Goal: Task Accomplishment & Management: Manage account settings

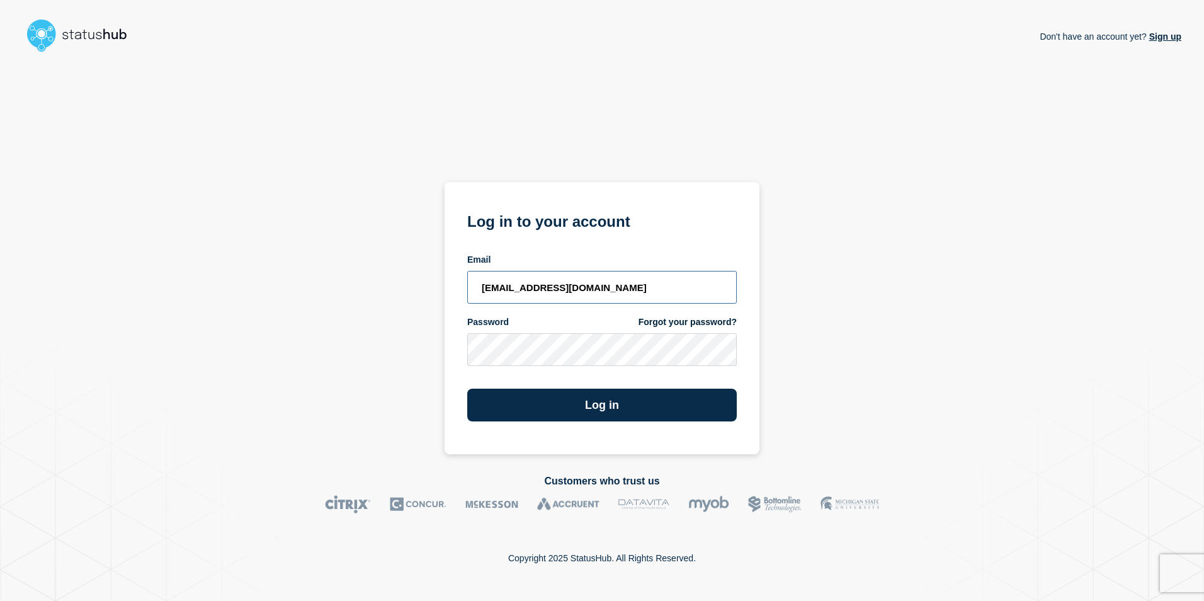
click at [617, 292] on input "[EMAIL_ADDRESS][DOMAIN_NAME]" at bounding box center [602, 287] width 270 height 33
type input "[PERSON_NAME][EMAIL_ADDRESS][PERSON_NAME][DOMAIN_NAME]"
click at [682, 276] on input "[PERSON_NAME][EMAIL_ADDRESS][PERSON_NAME][DOMAIN_NAME]" at bounding box center [602, 287] width 270 height 33
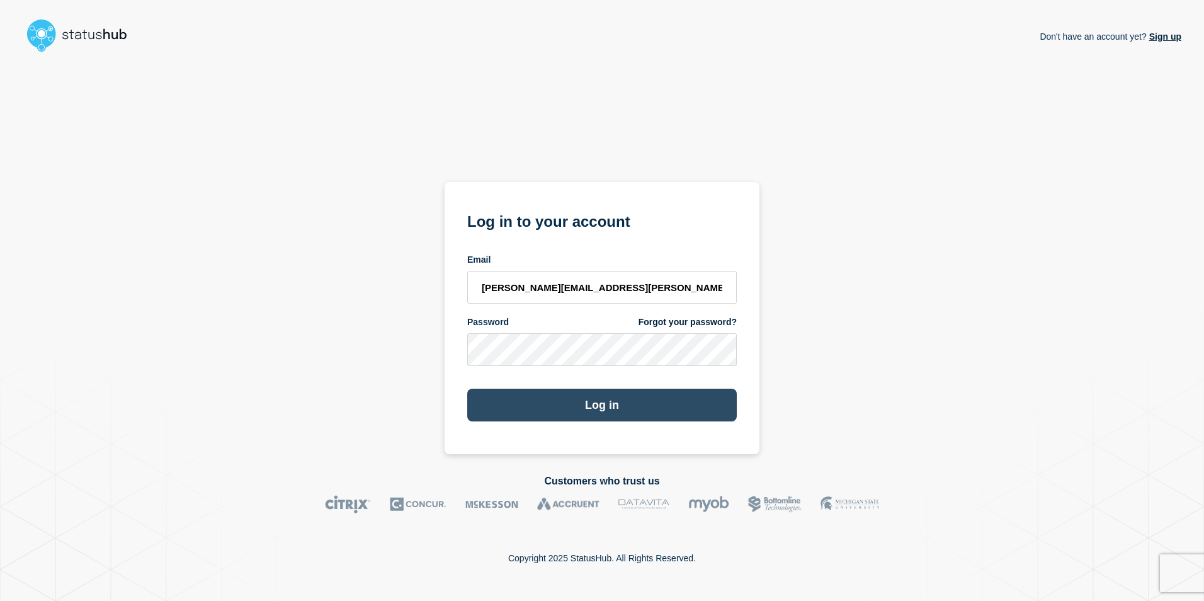
click at [588, 404] on button "Log in" at bounding box center [602, 405] width 270 height 33
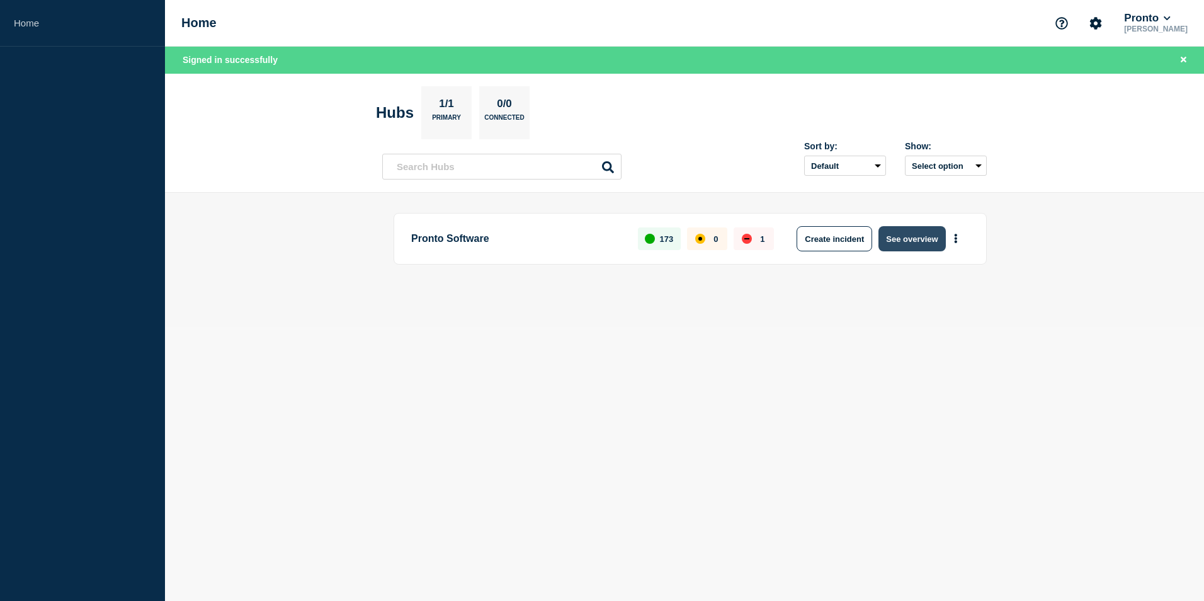
click at [900, 238] on button "See overview" at bounding box center [912, 238] width 67 height 25
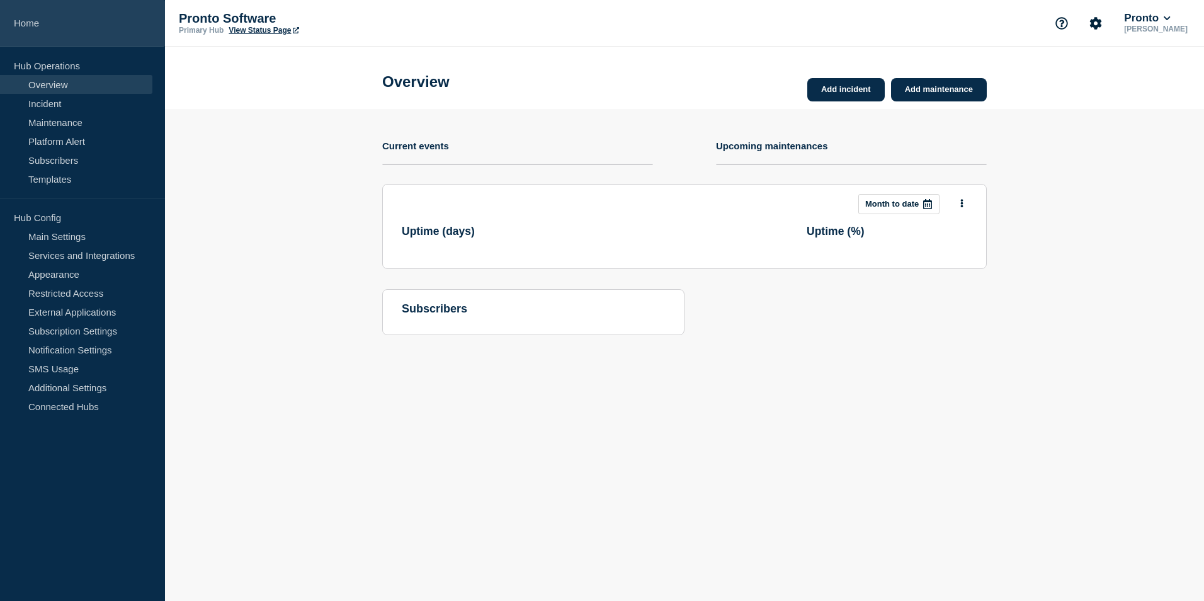
click at [31, 25] on link "Home" at bounding box center [82, 23] width 165 height 47
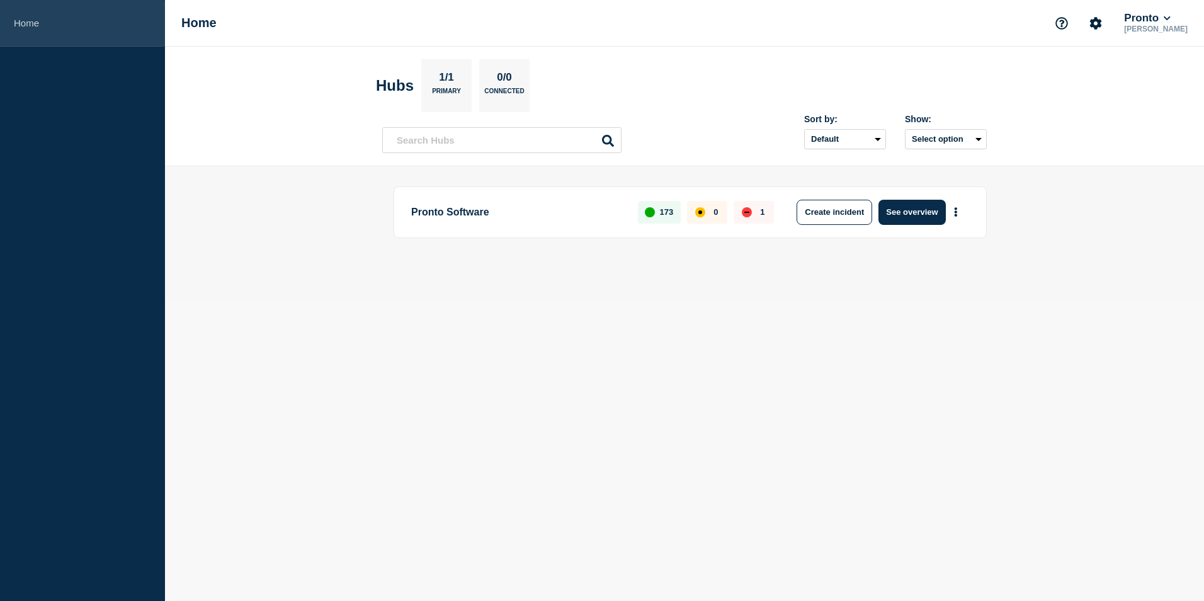
click at [27, 21] on link "Home" at bounding box center [82, 23] width 165 height 47
click at [904, 208] on button "See overview" at bounding box center [912, 212] width 67 height 25
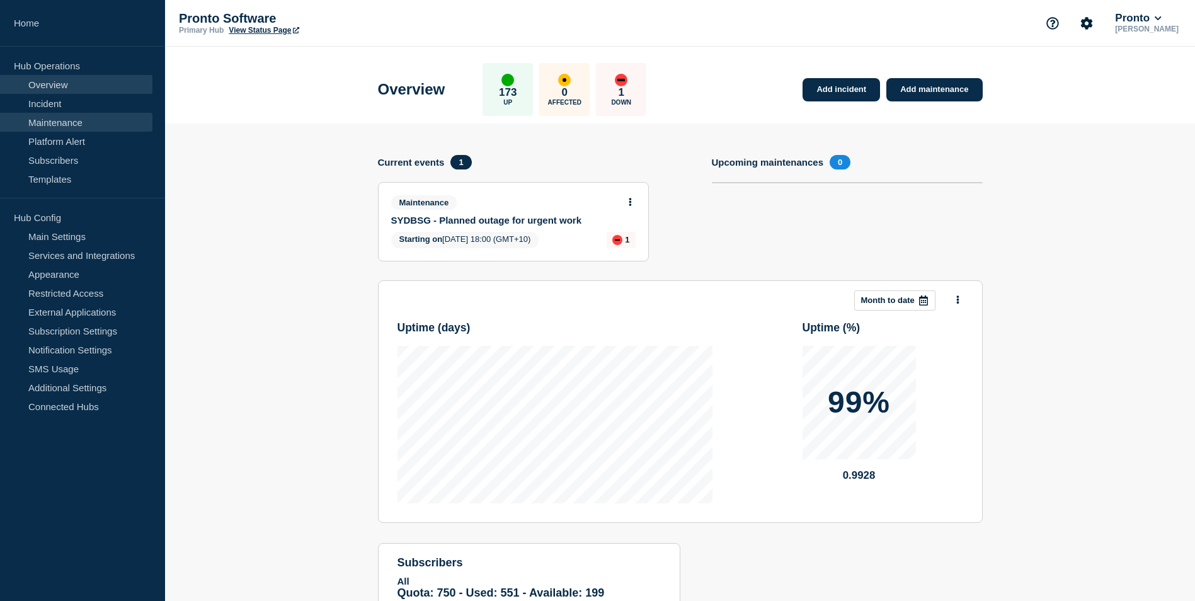
click at [74, 122] on link "Maintenance" at bounding box center [76, 122] width 152 height 19
click at [66, 122] on link "Maintenance" at bounding box center [76, 122] width 152 height 19
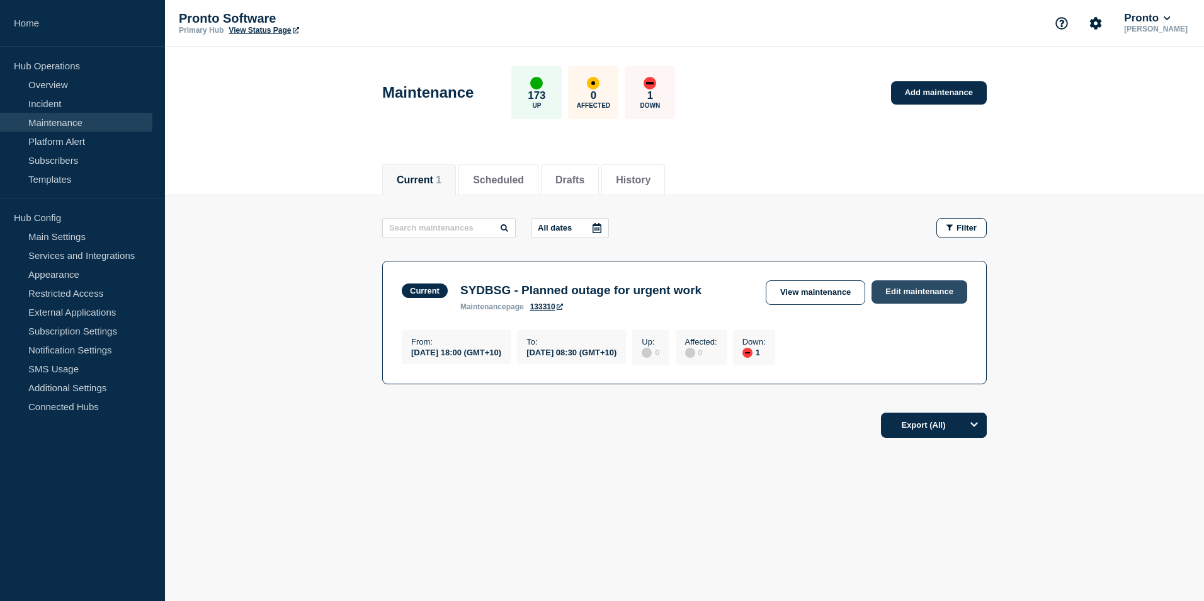
click at [916, 295] on link "Edit maintenance" at bounding box center [920, 291] width 96 height 23
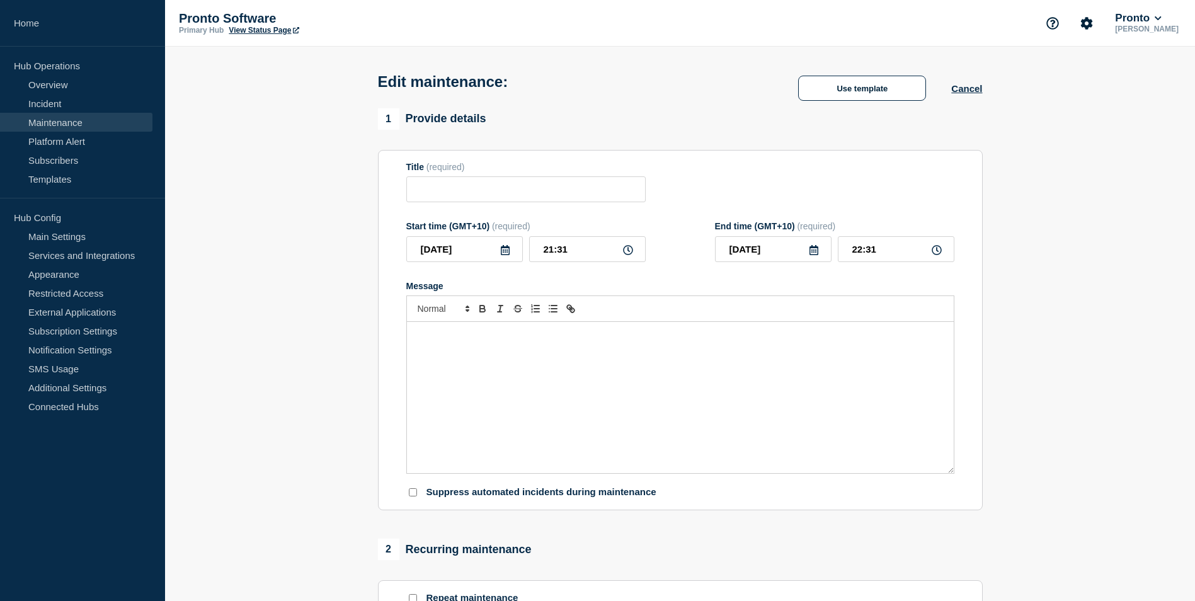
type input "SYDBSG - Planned outage for urgent work"
type input "18:00"
type input "2025-08-22"
type input "08:30"
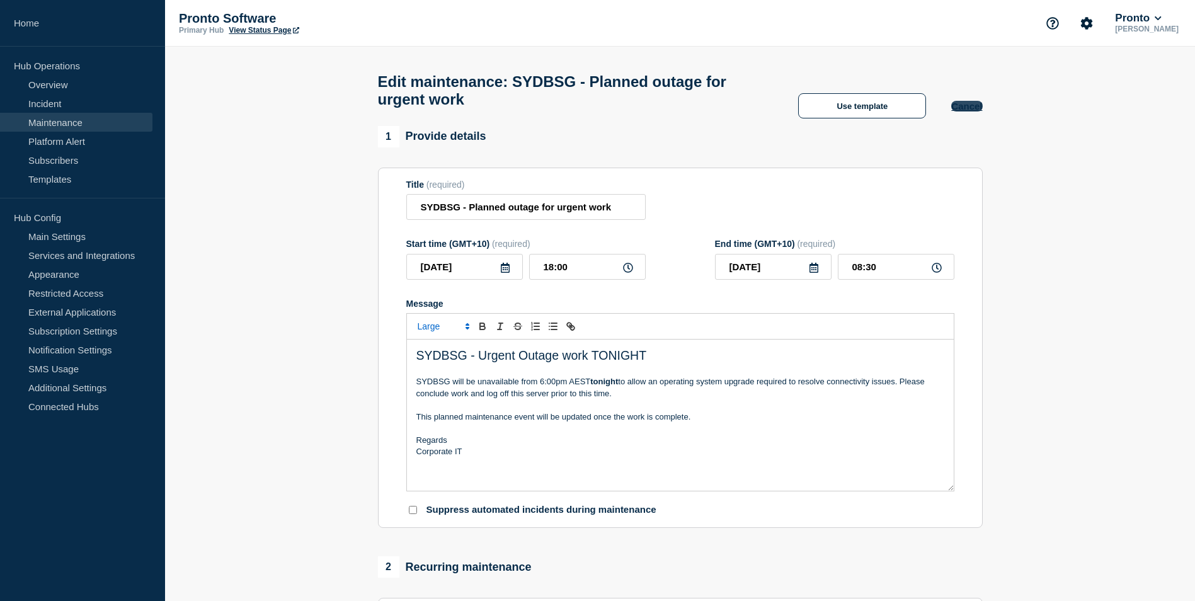
click at [965, 111] on button "Cancel" at bounding box center [966, 106] width 31 height 11
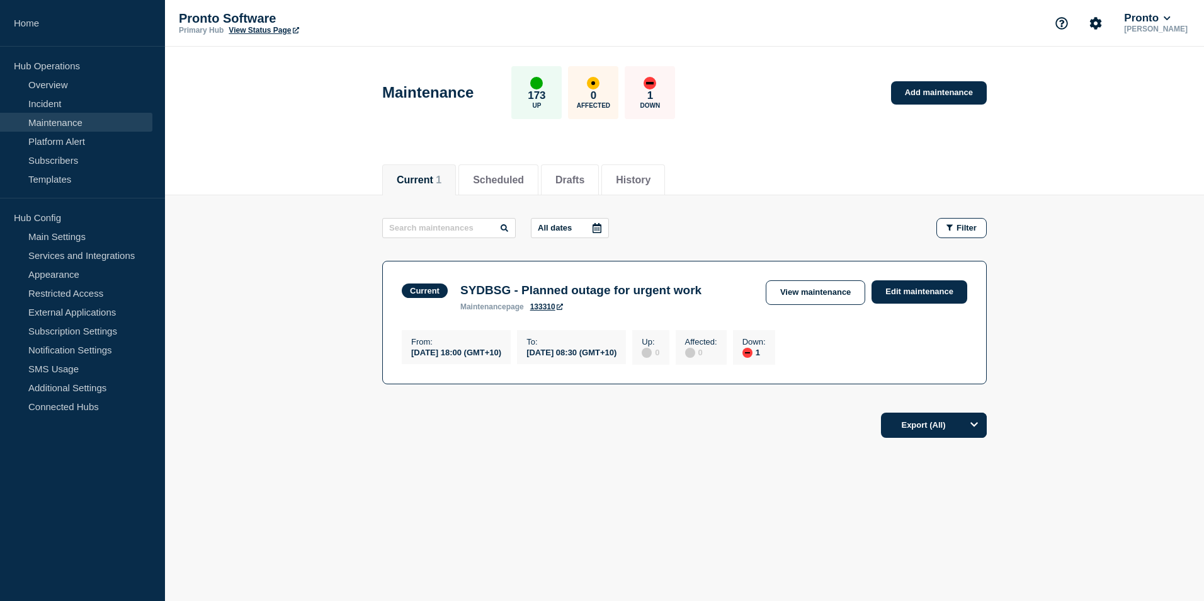
click at [420, 288] on div "Current" at bounding box center [425, 290] width 30 height 9
click at [485, 293] on h3 "SYDBSG - Planned outage for urgent work" at bounding box center [580, 290] width 241 height 14
click at [542, 308] on link "133310" at bounding box center [546, 306] width 33 height 9
click at [938, 293] on link "Edit maintenance" at bounding box center [920, 291] width 96 height 23
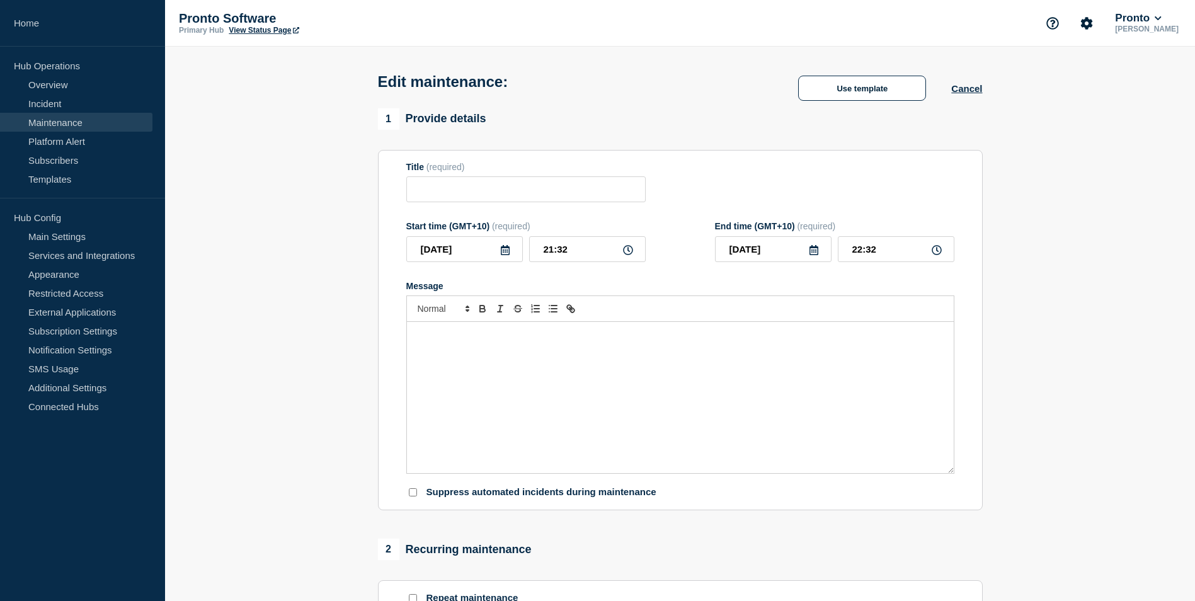
type input "SYDBSG - Planned outage for urgent work"
type input "18:00"
type input "2025-08-22"
type input "08:30"
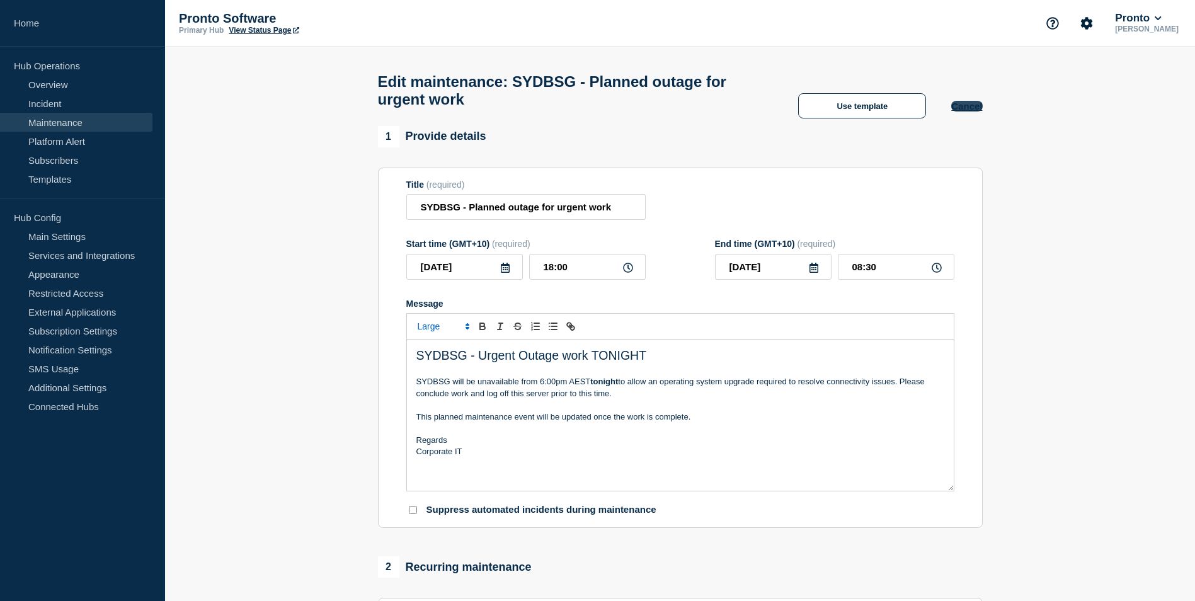
click at [967, 111] on button "Cancel" at bounding box center [966, 106] width 31 height 11
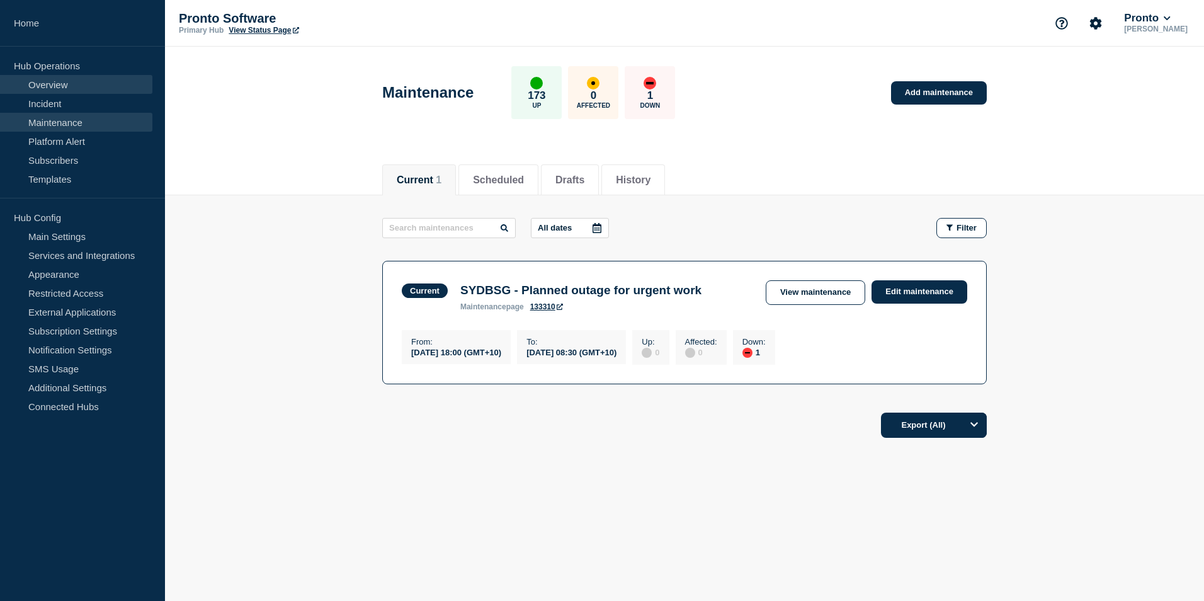
click at [52, 88] on link "Overview" at bounding box center [76, 84] width 152 height 19
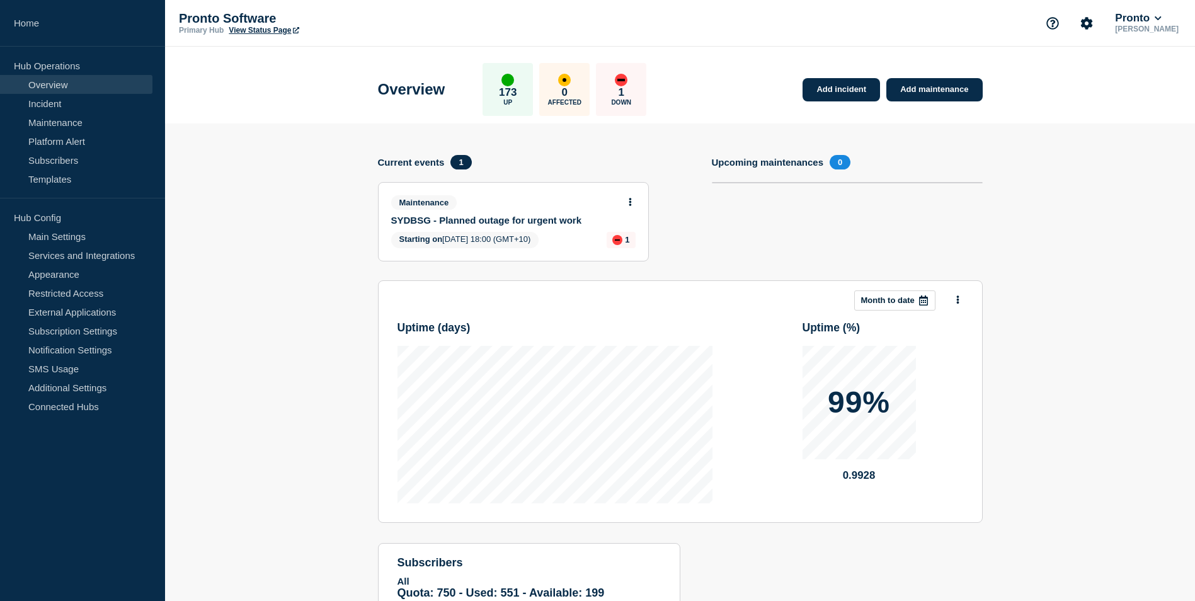
click at [635, 198] on div "Maintenance SYDBSG - Planned outage for urgent work Starting on 2025-08-21 18:0…" at bounding box center [513, 222] width 270 height 78
click at [631, 200] on icon at bounding box center [630, 202] width 3 height 8
click at [611, 233] on link "View maintenance" at bounding box center [630, 232] width 72 height 10
click at [618, 230] on link "View maintenance" at bounding box center [630, 232] width 72 height 10
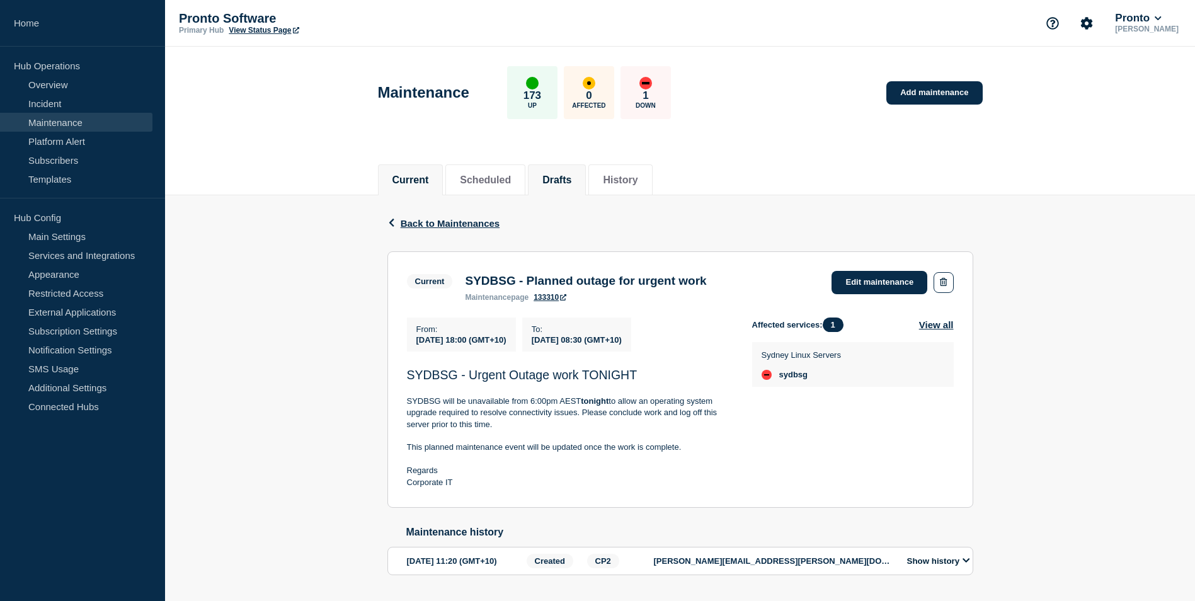
click at [571, 179] on button "Drafts" at bounding box center [556, 179] width 29 height 11
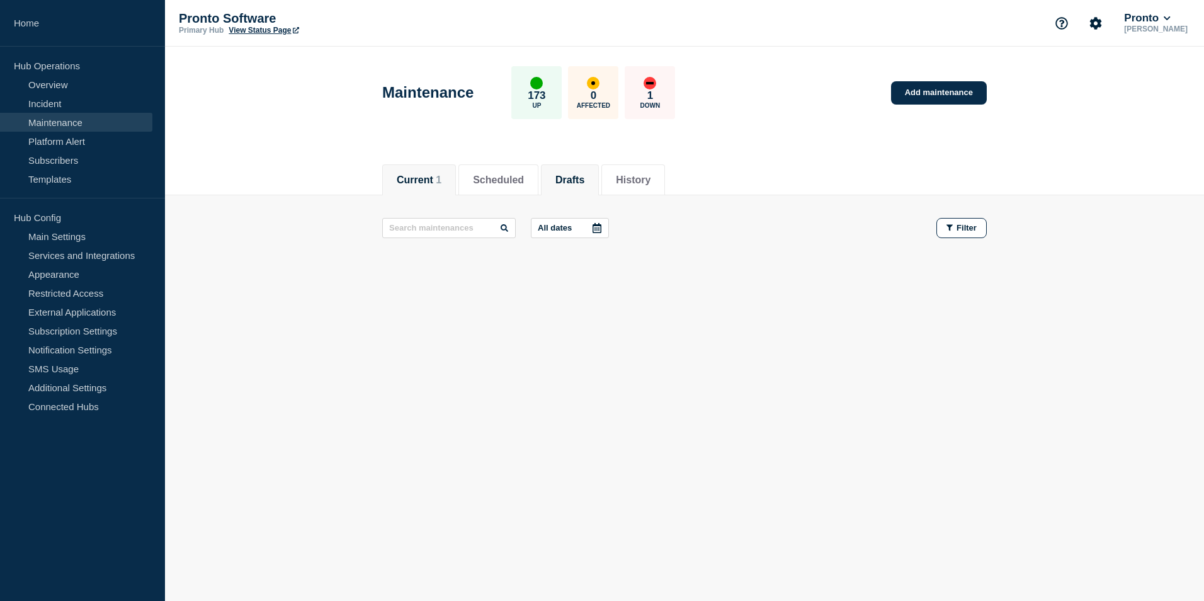
click at [433, 176] on button "Current 1" at bounding box center [419, 179] width 45 height 11
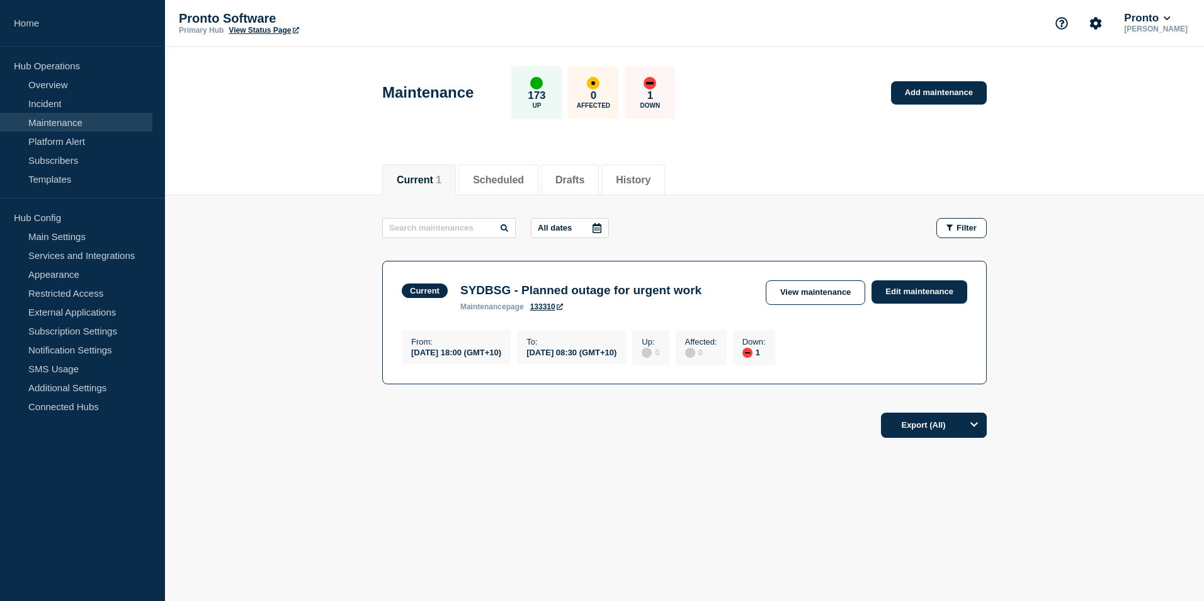
click at [489, 305] on span "maintenance" at bounding box center [483, 306] width 46 height 9
click at [496, 290] on h3 "SYDBSG - Planned outage for urgent work" at bounding box center [580, 290] width 241 height 14
click at [488, 306] on span "maintenance" at bounding box center [483, 306] width 46 height 9
click at [475, 355] on div "2025-08-21 18:00 (GMT+10)" at bounding box center [456, 351] width 90 height 11
click at [581, 357] on div "2025-08-22 08:30 (GMT+10)" at bounding box center [571, 351] width 90 height 11
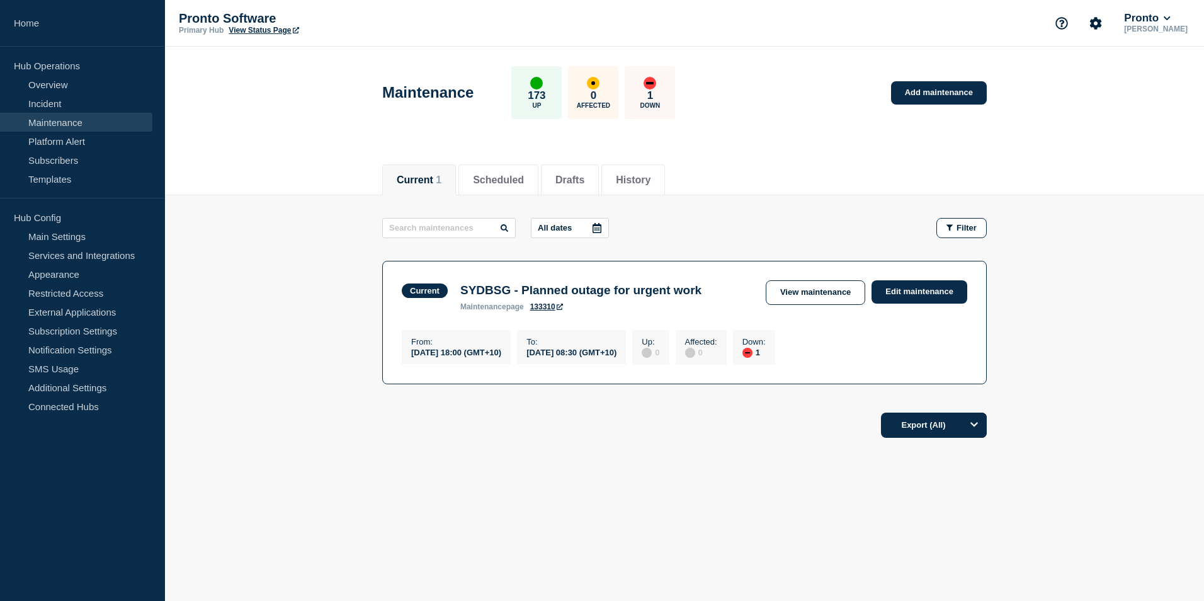
click at [750, 353] on div "down" at bounding box center [747, 352] width 5 height 1
click at [933, 429] on button "Export (All)" at bounding box center [934, 424] width 106 height 25
click at [1052, 361] on main "All dates Filter Current 1 Down SYDBSG - Planned outage for urgent work From 20…" at bounding box center [684, 299] width 1039 height 208
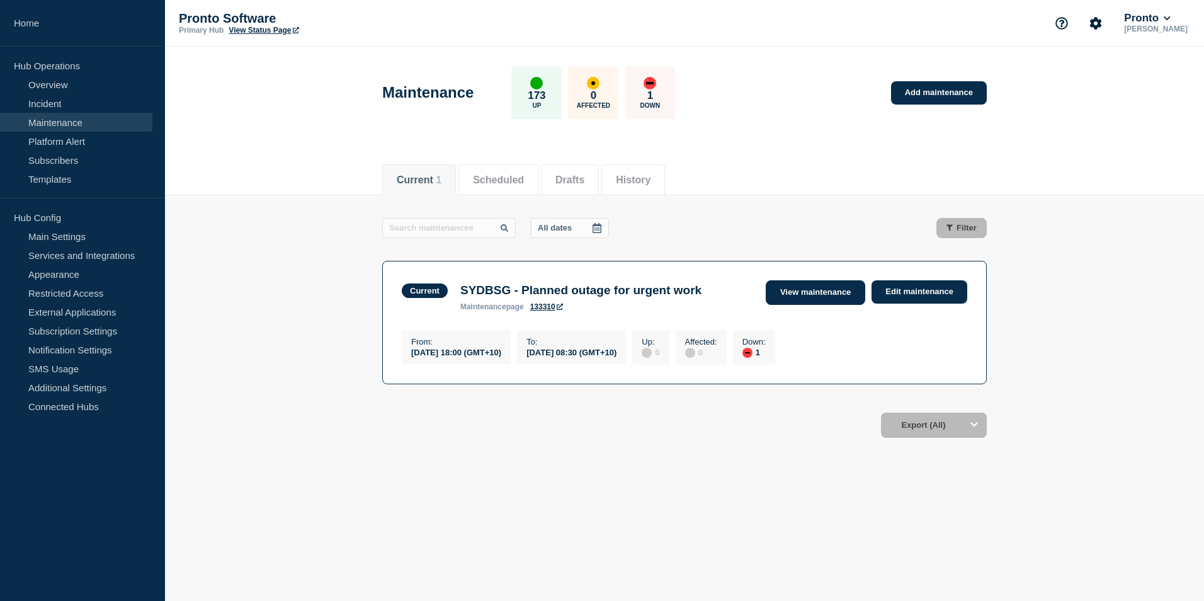
click at [816, 285] on link "View maintenance" at bounding box center [816, 292] width 100 height 25
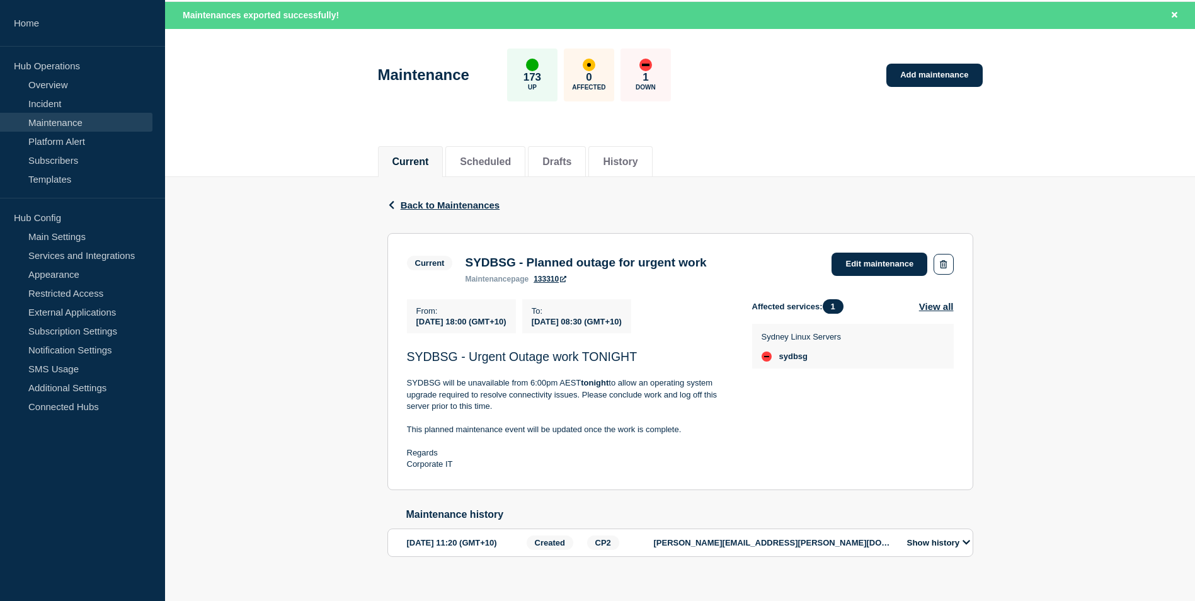
scroll to position [76, 0]
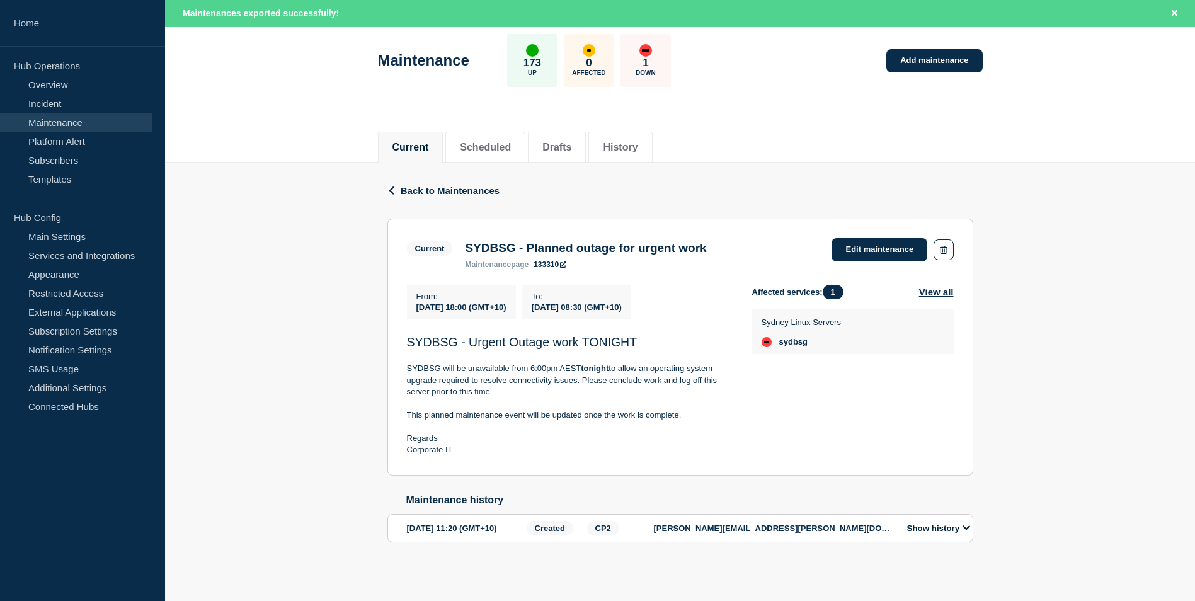
click at [923, 525] on button "Show history" at bounding box center [938, 528] width 71 height 11
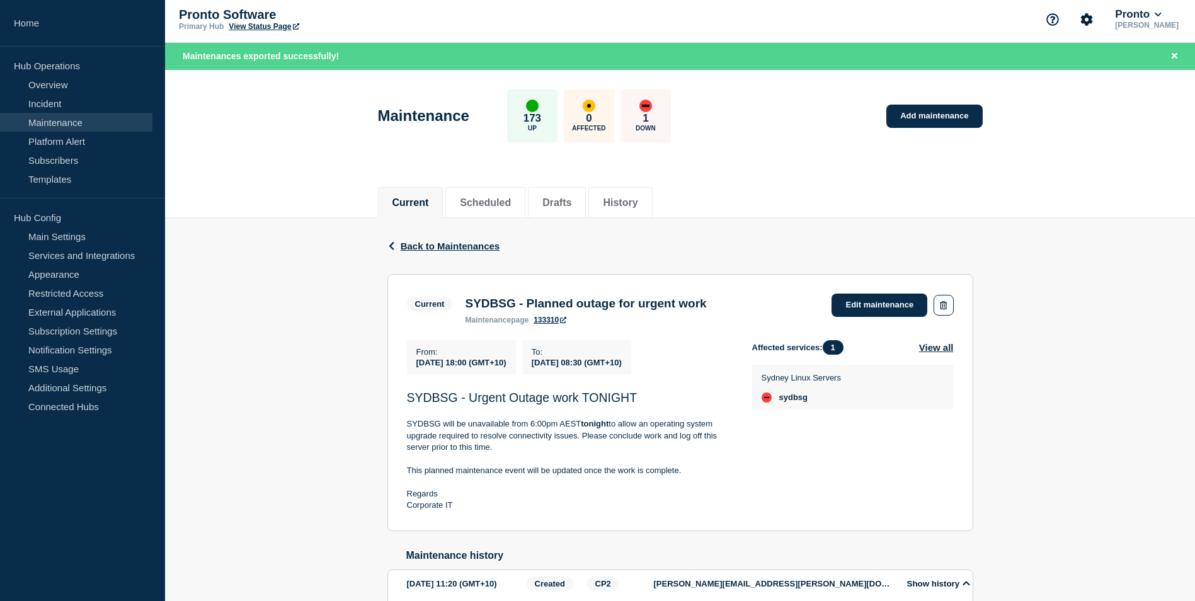
scroll to position [0, 0]
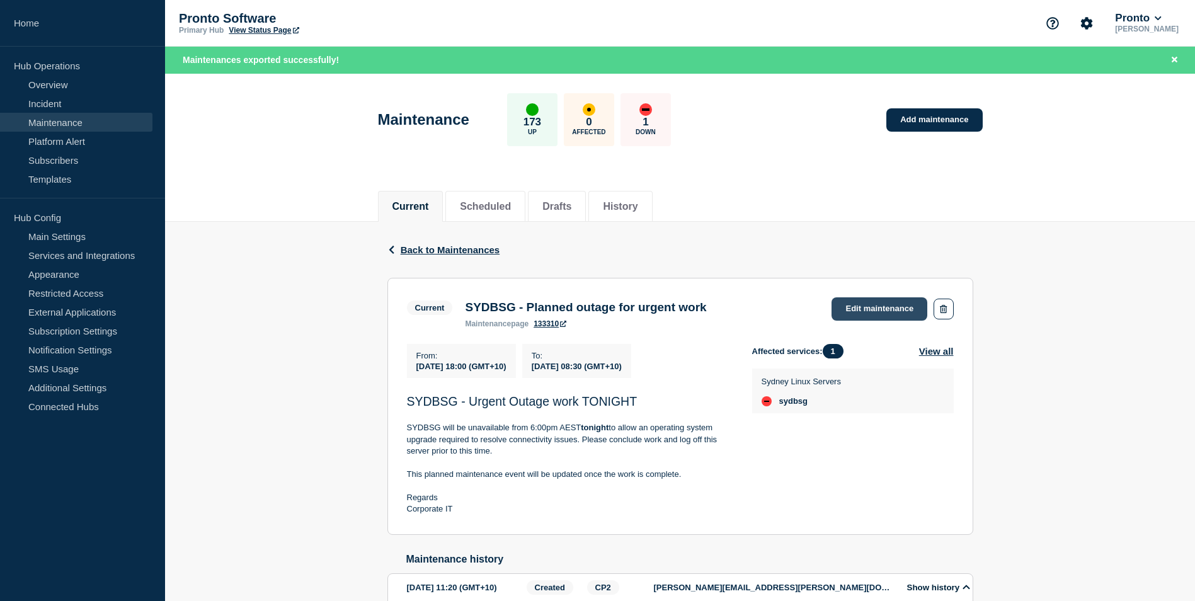
click at [868, 307] on link "Edit maintenance" at bounding box center [879, 308] width 96 height 23
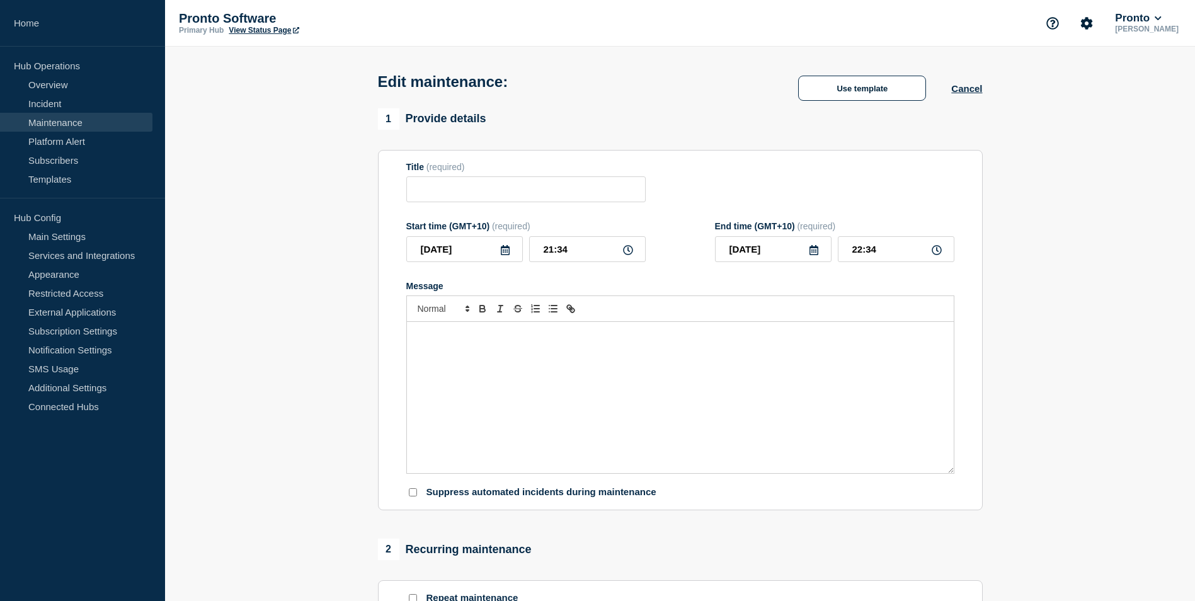
type input "SYDBSG - Planned outage for urgent work"
type input "18:00"
type input "2025-08-22"
type input "08:30"
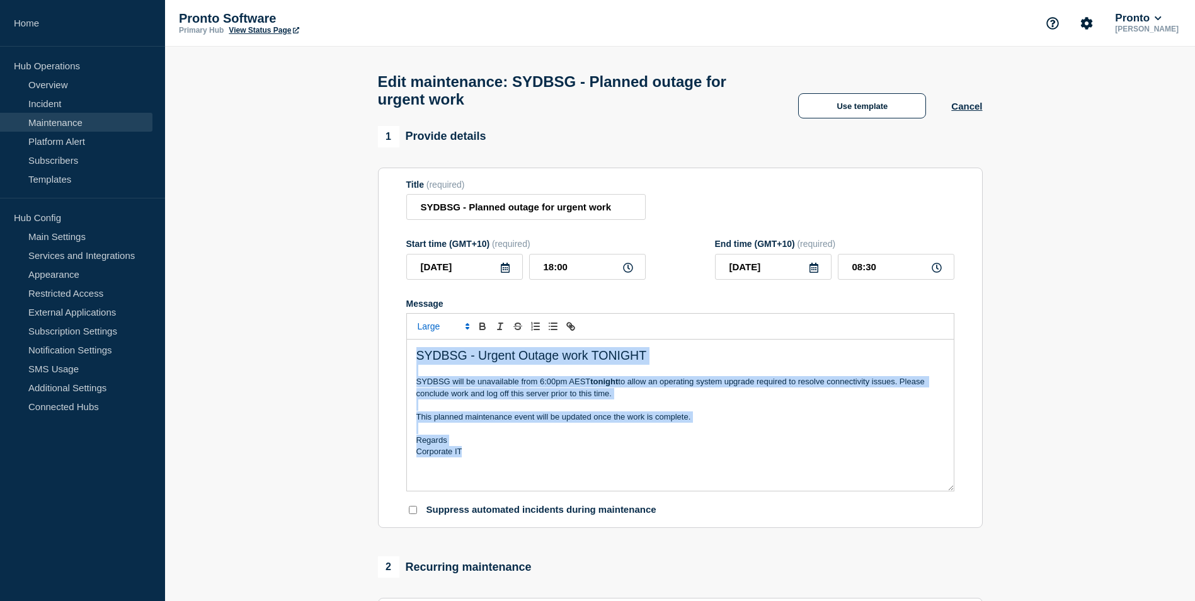
drag, startPoint x: 416, startPoint y: 363, endPoint x: 637, endPoint y: 467, distance: 243.7
click at [637, 467] on div "SYDBSG - Urgent Outage work TONIGHT SYDBSG will be unavailable from 6:00pm AEST…" at bounding box center [680, 414] width 547 height 151
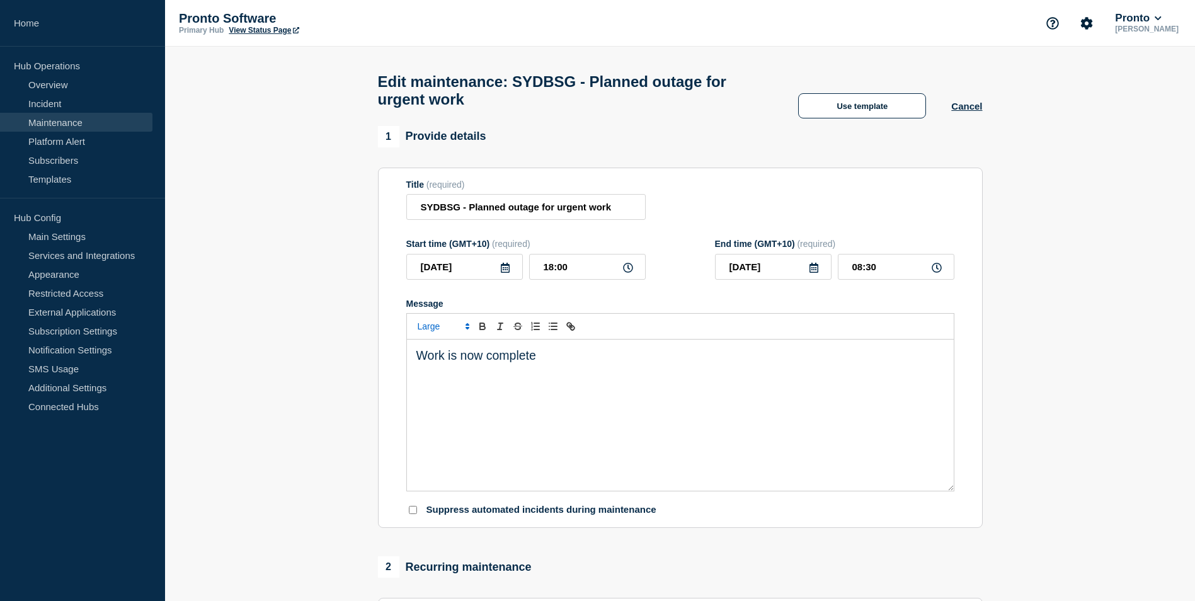
click at [467, 329] on polygon "Font size" at bounding box center [467, 327] width 3 height 1
click at [438, 364] on span "submenu" at bounding box center [443, 361] width 50 height 16
click at [513, 358] on p "Work is now complete" at bounding box center [680, 352] width 528 height 11
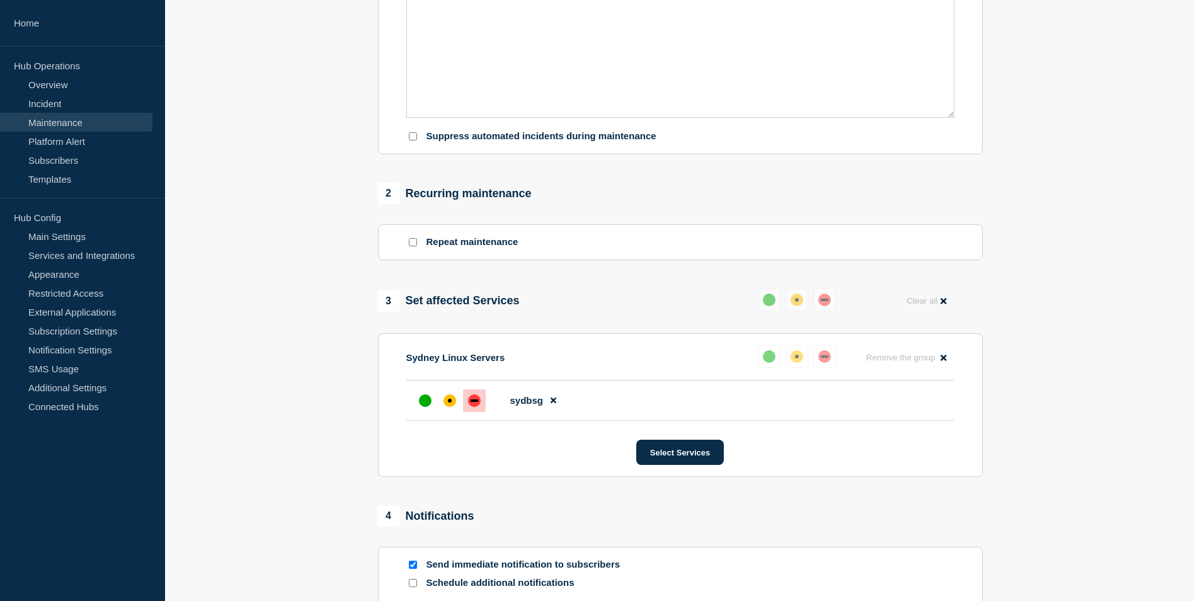
scroll to position [378, 0]
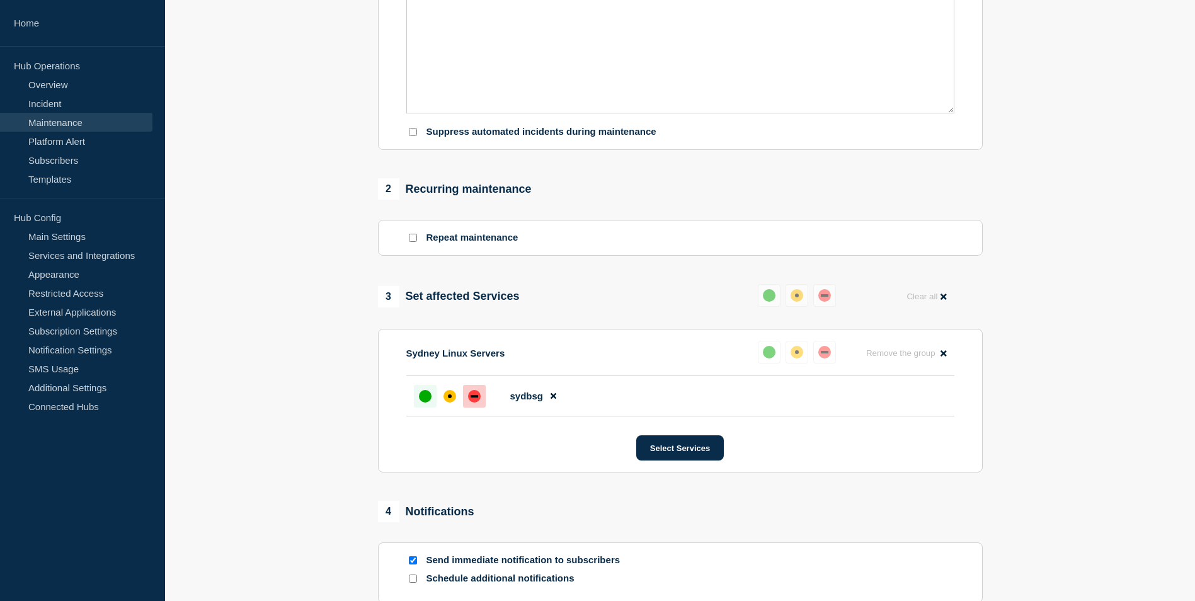
click at [424, 402] on div "up" at bounding box center [425, 396] width 13 height 13
click at [767, 356] on div "up" at bounding box center [769, 352] width 13 height 13
click at [768, 356] on div "up" at bounding box center [769, 352] width 13 height 13
click at [763, 300] on div "up" at bounding box center [769, 295] width 13 height 13
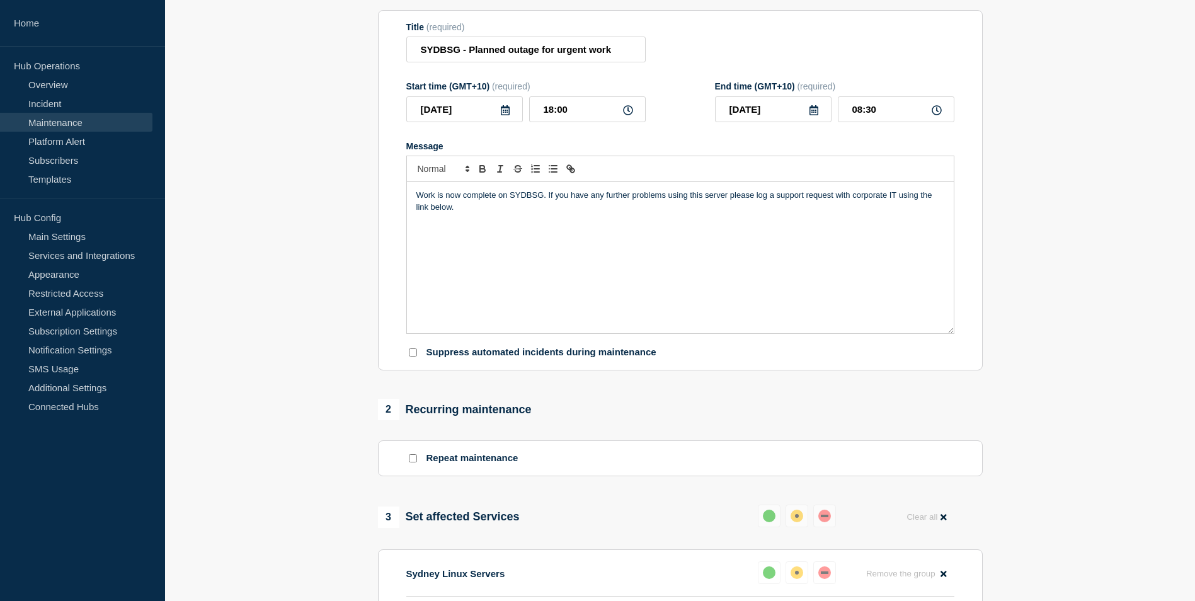
scroll to position [0, 0]
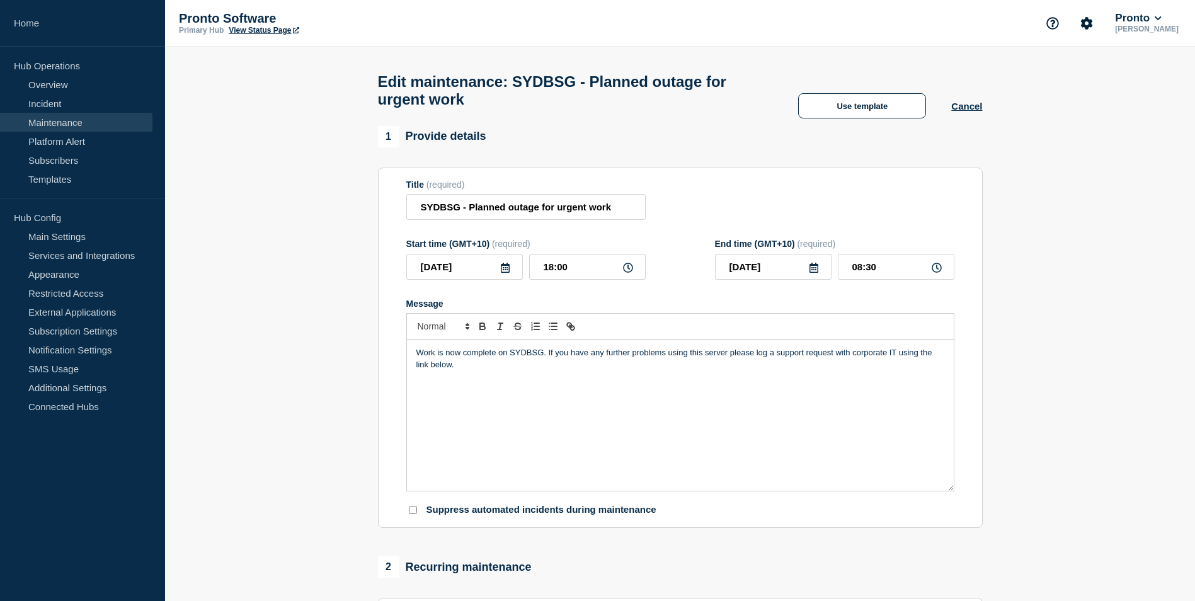
click at [814, 273] on icon at bounding box center [814, 268] width 10 height 10
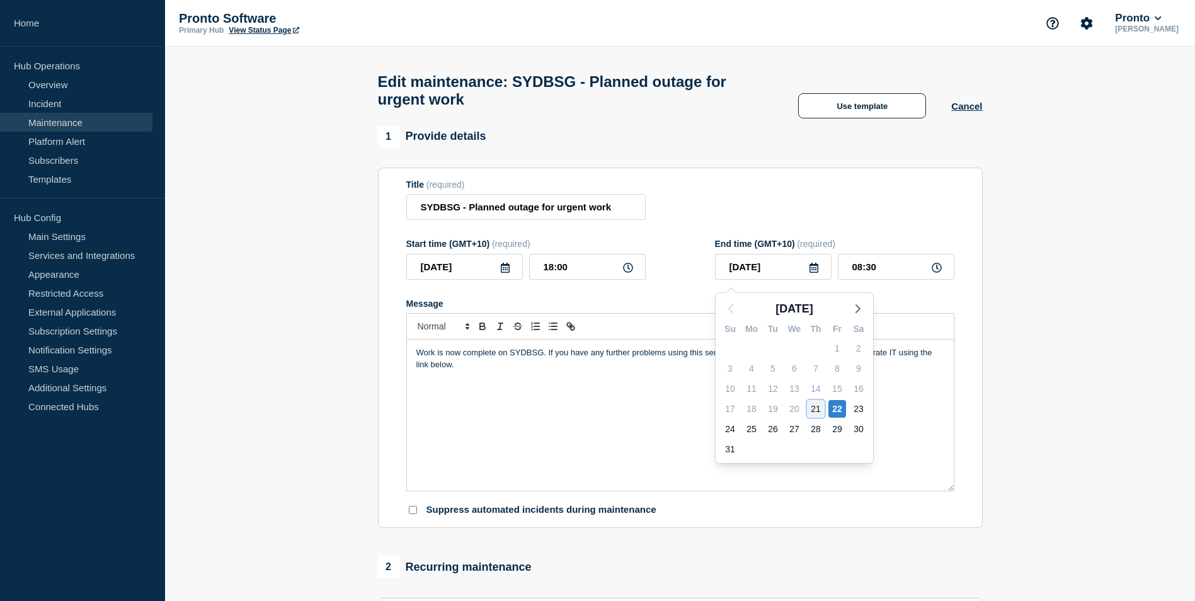
click at [819, 407] on div "21" at bounding box center [816, 409] width 18 height 18
type input "2025-08-21"
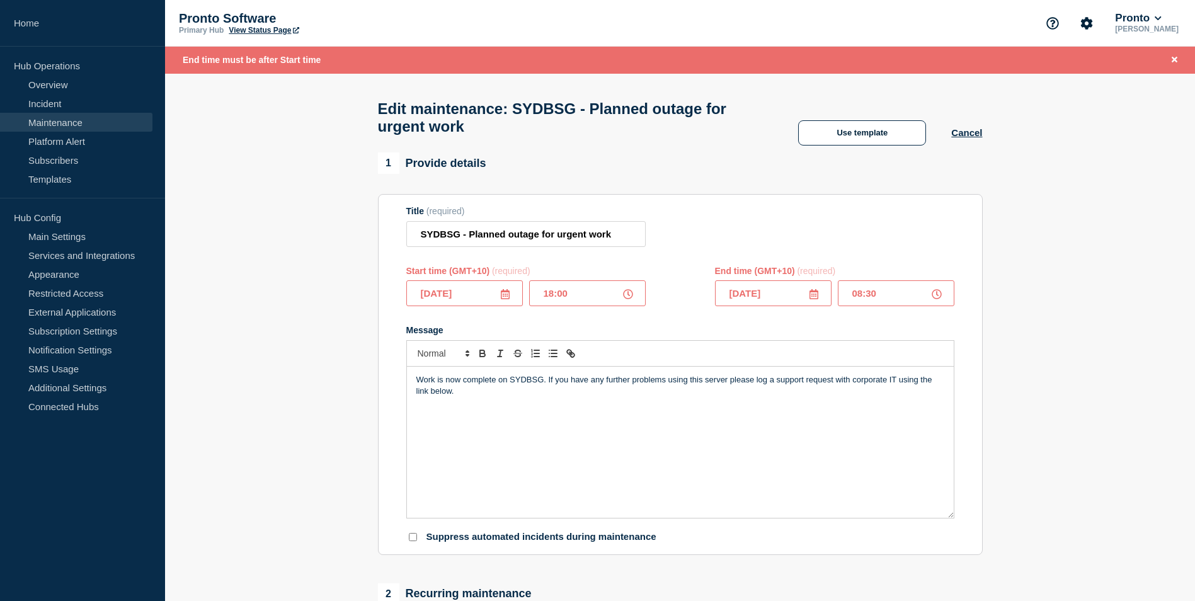
click at [934, 299] on icon at bounding box center [936, 294] width 10 height 10
click at [873, 301] on input "08:30" at bounding box center [896, 293] width 117 height 26
drag, startPoint x: 852, startPoint y: 301, endPoint x: 861, endPoint y: 299, distance: 9.0
click at [861, 299] on input "08:30" at bounding box center [896, 293] width 117 height 26
click at [870, 300] on input "17:30" at bounding box center [896, 293] width 117 height 26
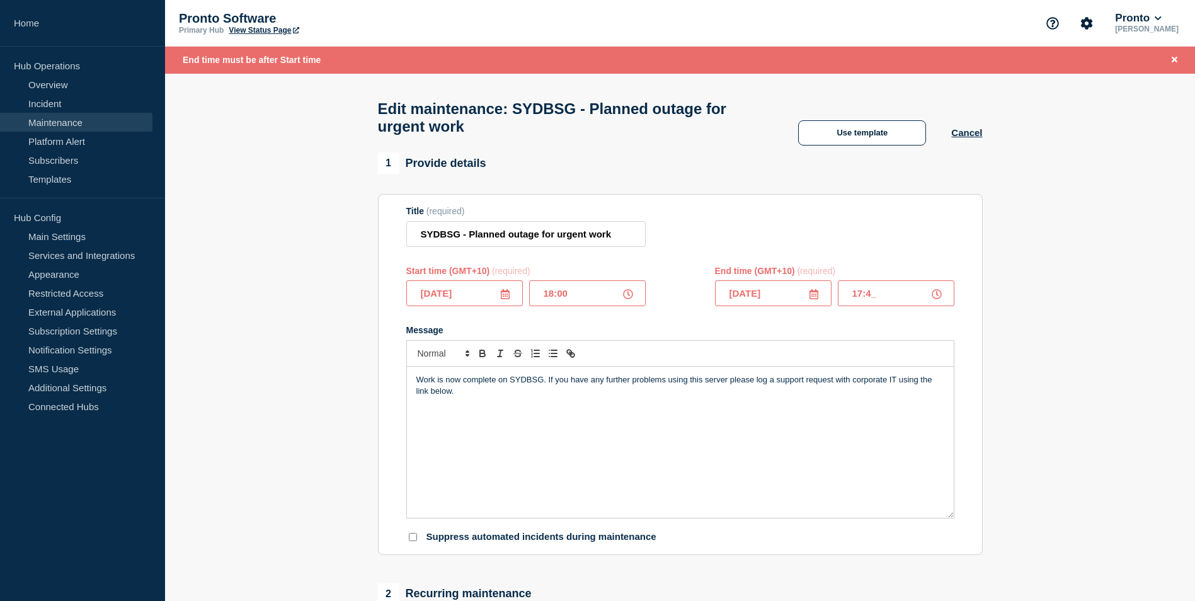
type input "17:45"
click at [787, 321] on form "Title (required) SYDBSG - Planned outage for urgent work Start time (GMT+10) (r…" at bounding box center [680, 374] width 548 height 337
click at [663, 328] on form "Title (required) SYDBSG - Planned outage for urgent work Start time (GMT+10) (r…" at bounding box center [680, 374] width 548 height 337
click at [501, 319] on form "Title (required) SYDBSG - Planned outage for urgent work Start time (GMT+10) (r…" at bounding box center [680, 374] width 548 height 337
click at [937, 299] on icon at bounding box center [936, 294] width 10 height 10
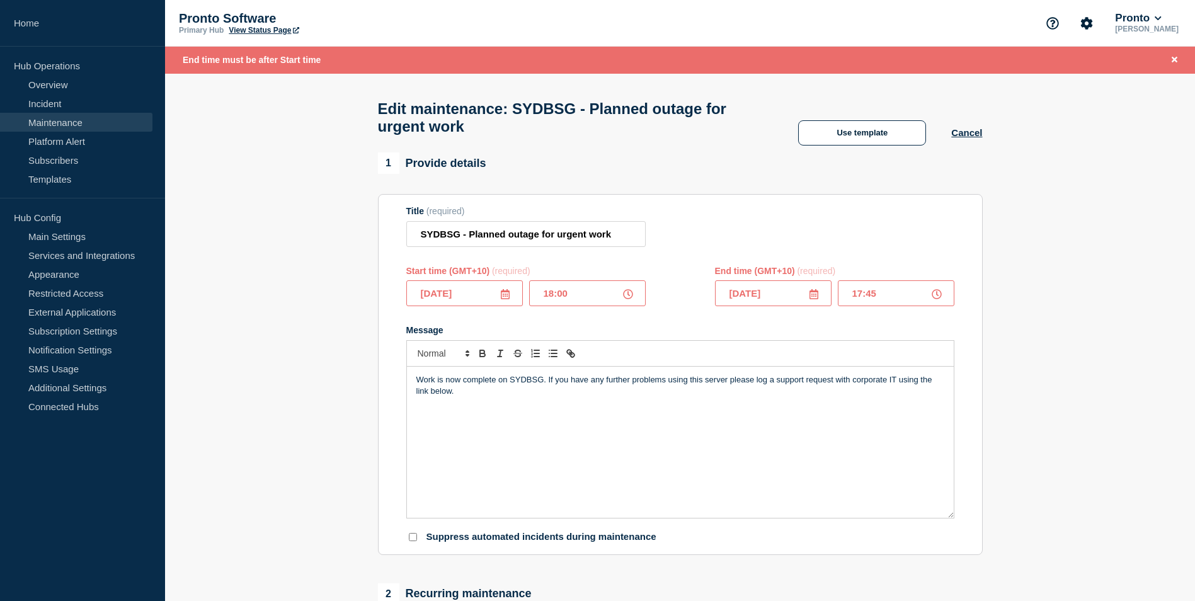
click at [812, 299] on icon at bounding box center [813, 294] width 9 height 10
click at [839, 432] on div "22" at bounding box center [837, 435] width 18 height 18
type input "2025-08-22"
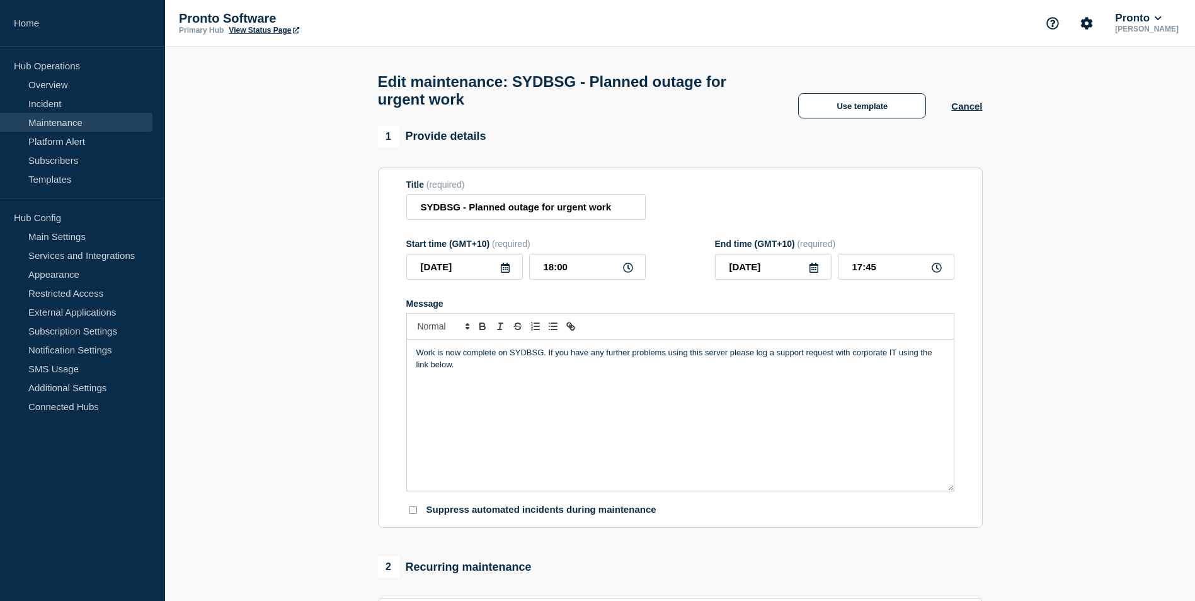
click at [812, 272] on icon at bounding box center [814, 268] width 10 height 10
click at [861, 273] on input "17:45" at bounding box center [896, 267] width 117 height 26
type input "21:45"
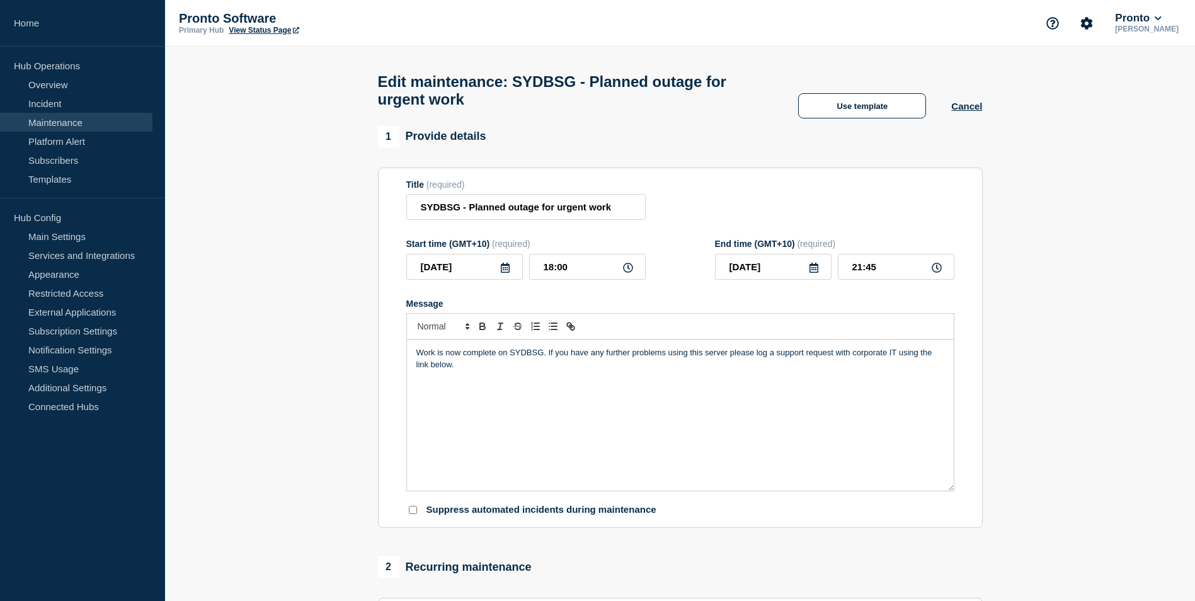
click at [817, 273] on icon at bounding box center [813, 268] width 9 height 10
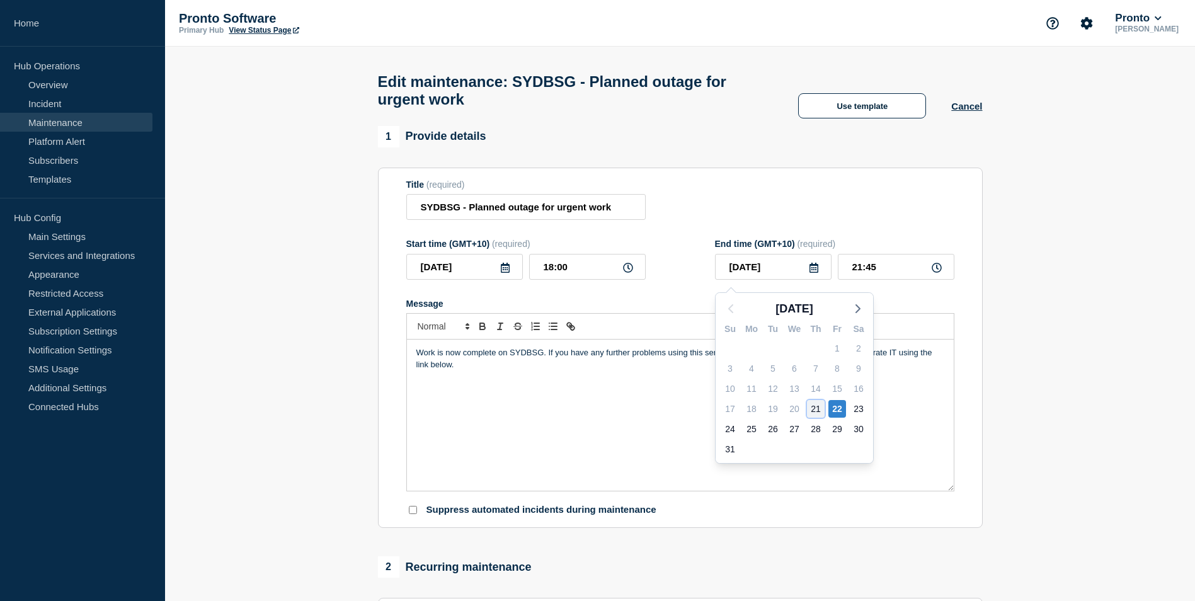
click at [817, 403] on div "21" at bounding box center [816, 409] width 18 height 18
type input "2025-08-21"
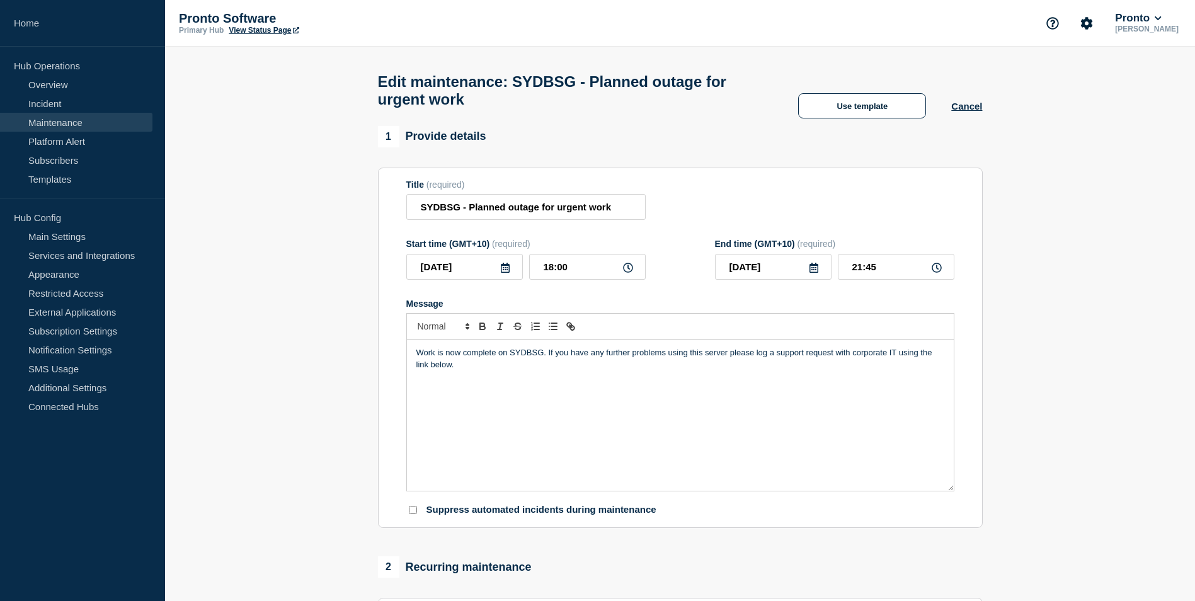
click at [770, 404] on div "Work is now complete on SYDBSG. If you have any further problems using this ser…" at bounding box center [680, 414] width 547 height 151
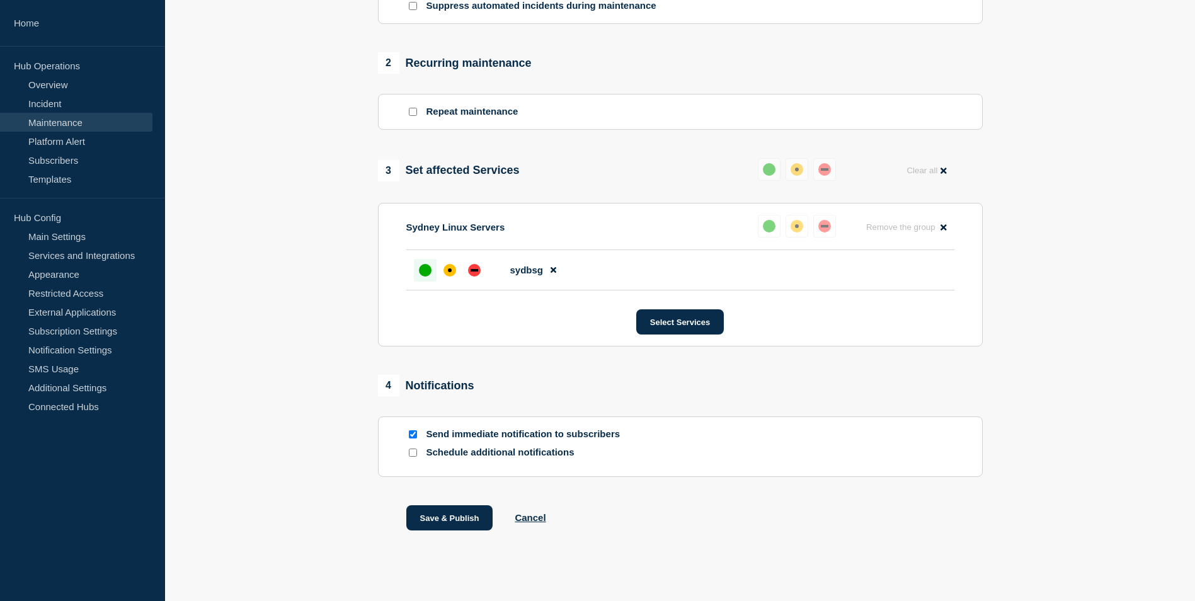
scroll to position [521, 0]
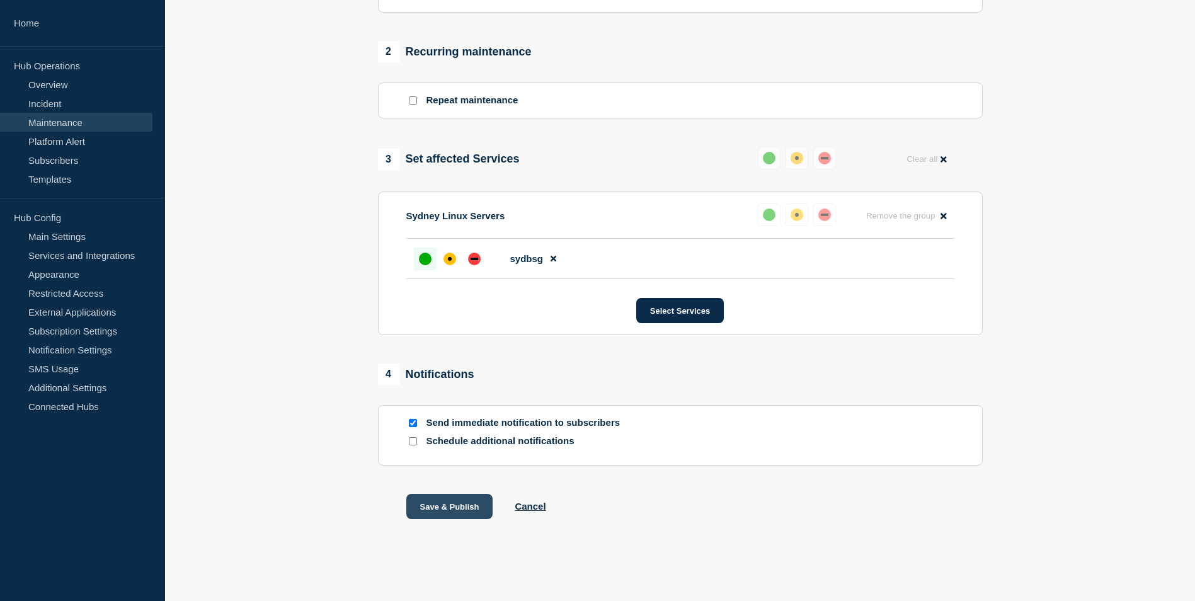
click at [449, 504] on button "Save & Publish" at bounding box center [449, 506] width 87 height 25
